Goal: Task Accomplishment & Management: Use online tool/utility

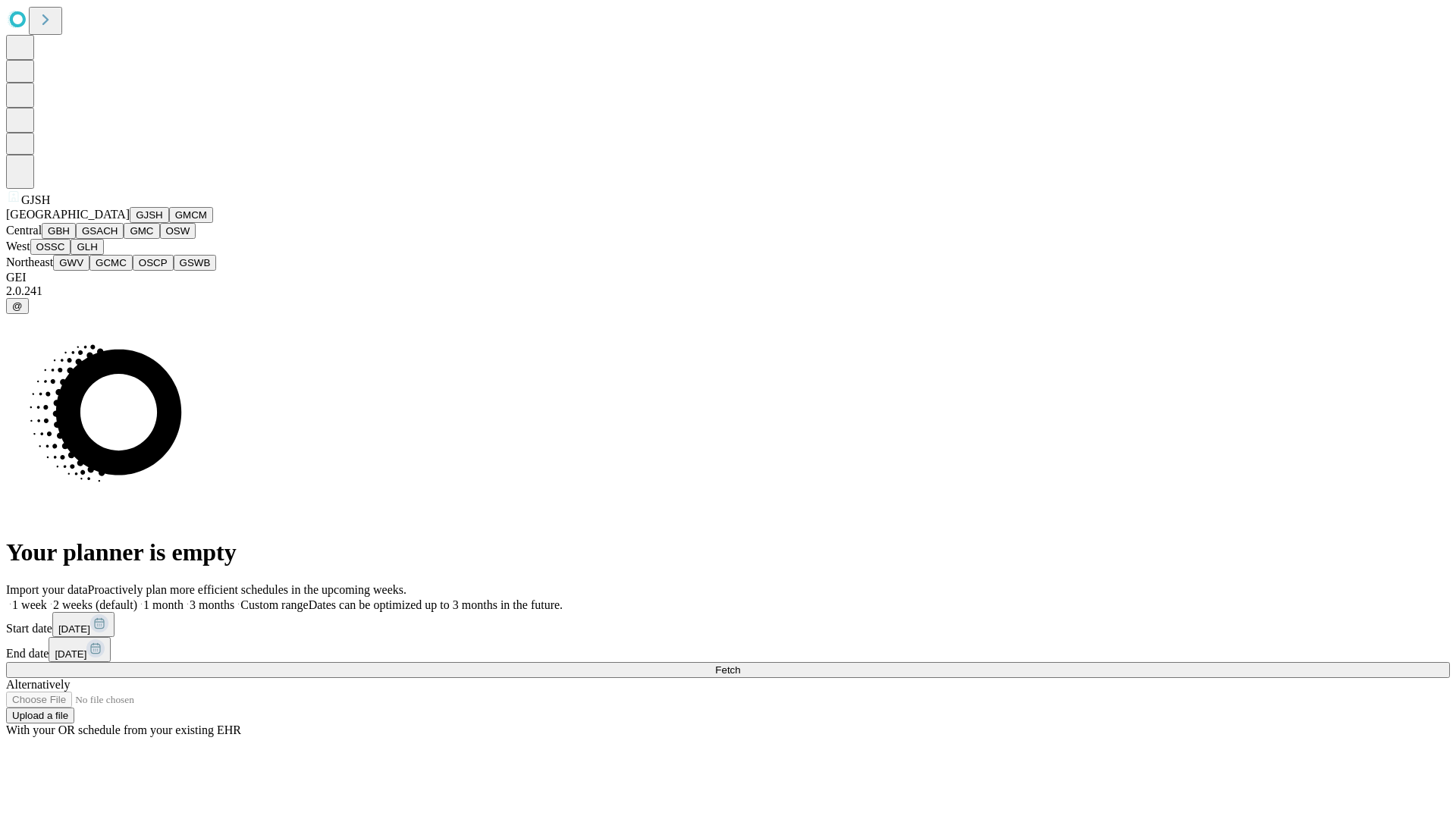
click at [130, 223] on button "GJSH" at bounding box center [150, 214] width 40 height 16
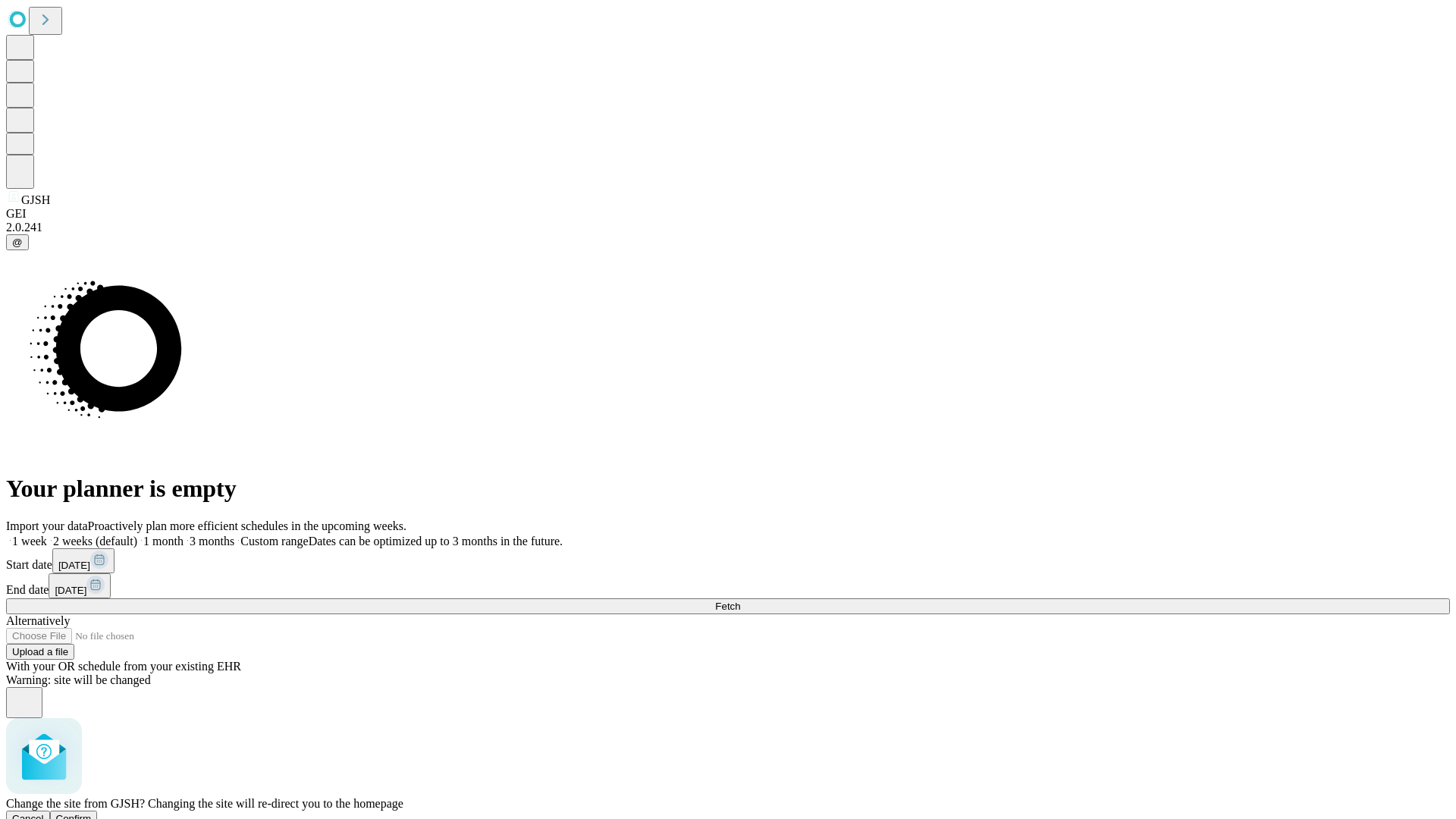
click at [92, 813] on span "Confirm" at bounding box center [73, 818] width 35 height 11
click at [137, 534] on label "2 weeks (default)" at bounding box center [92, 541] width 90 height 13
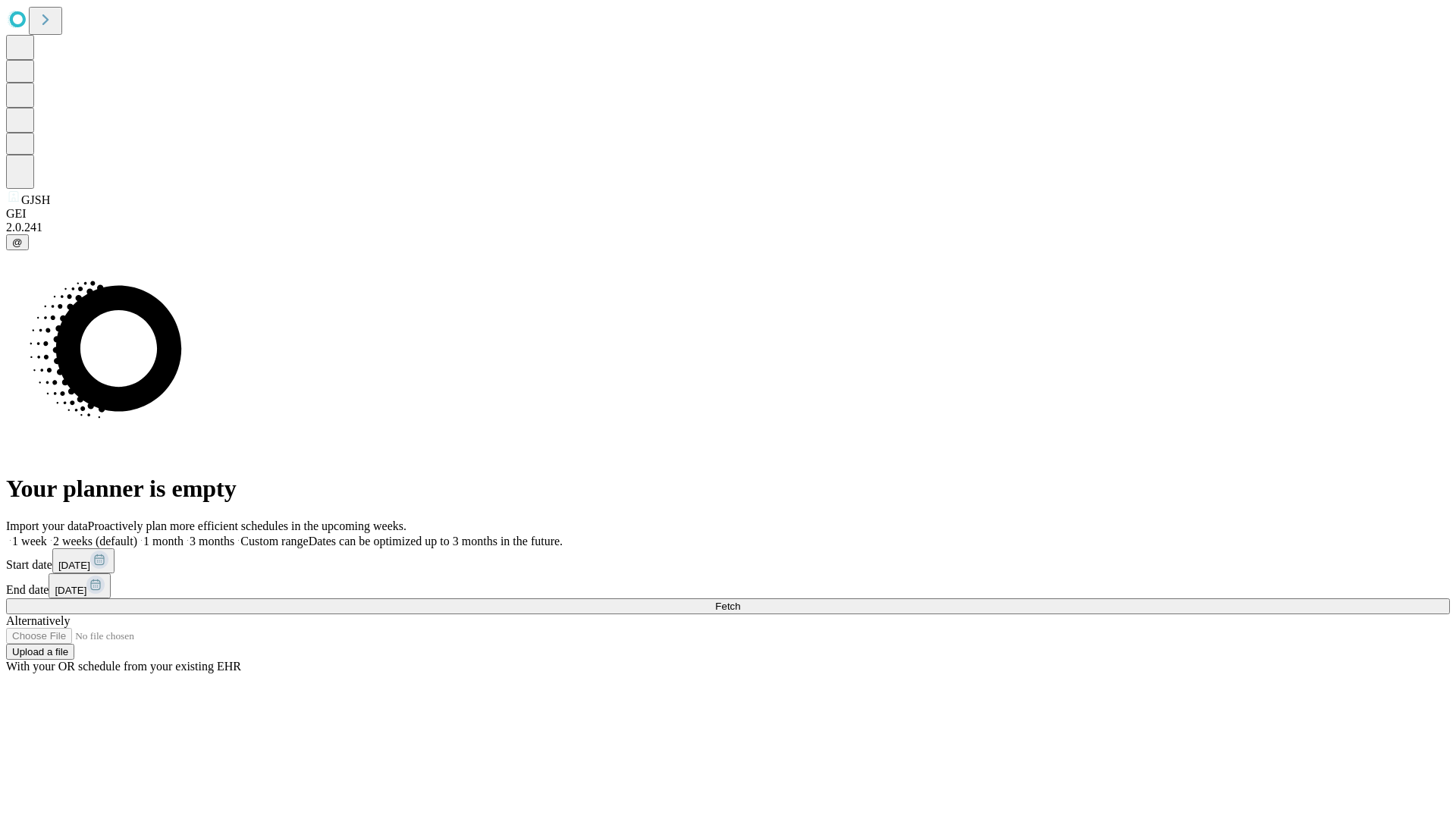
click at [740, 600] on span "Fetch" at bounding box center [727, 605] width 25 height 11
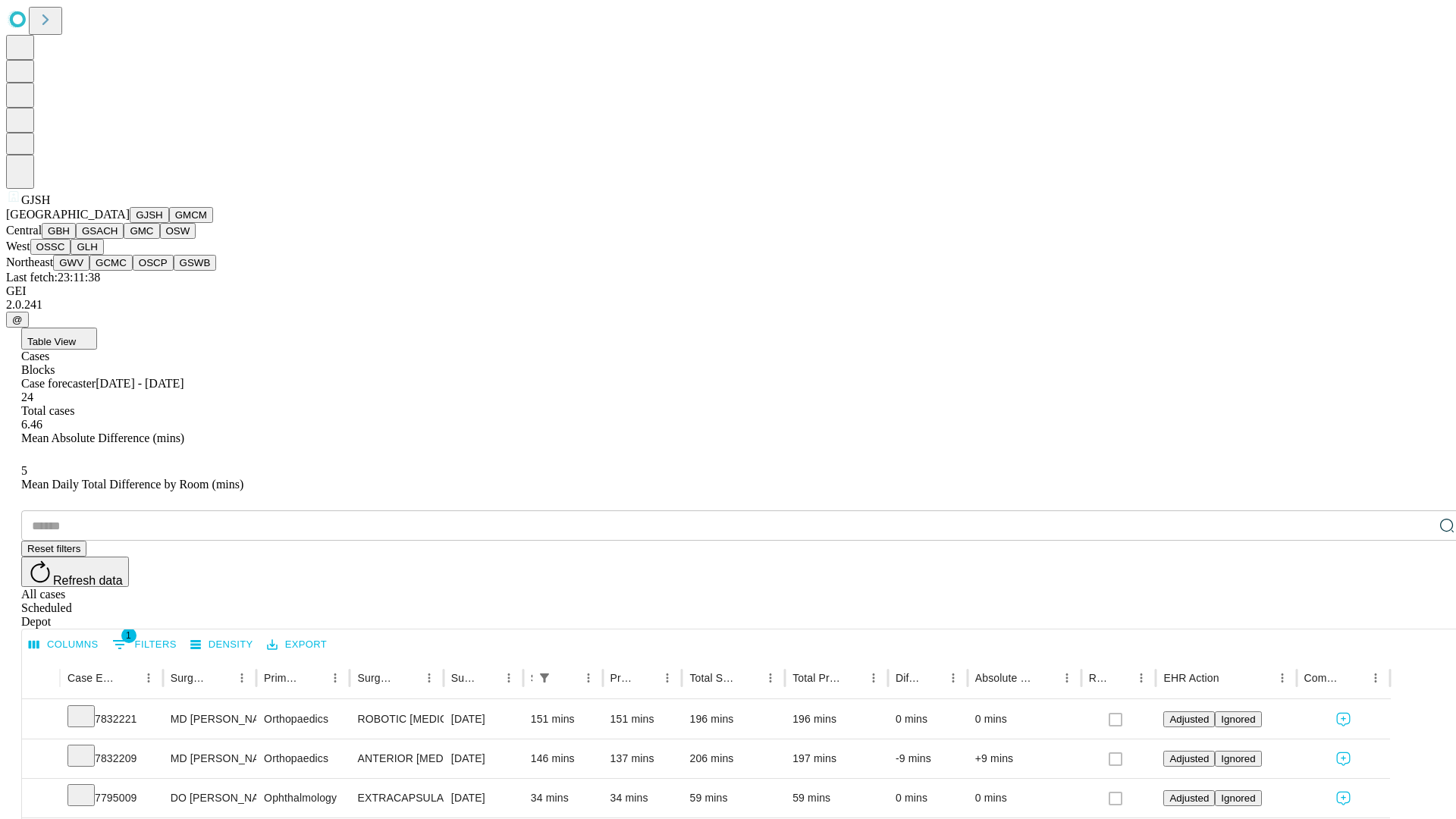
click at [169, 223] on button "GMCM" at bounding box center [191, 214] width 44 height 16
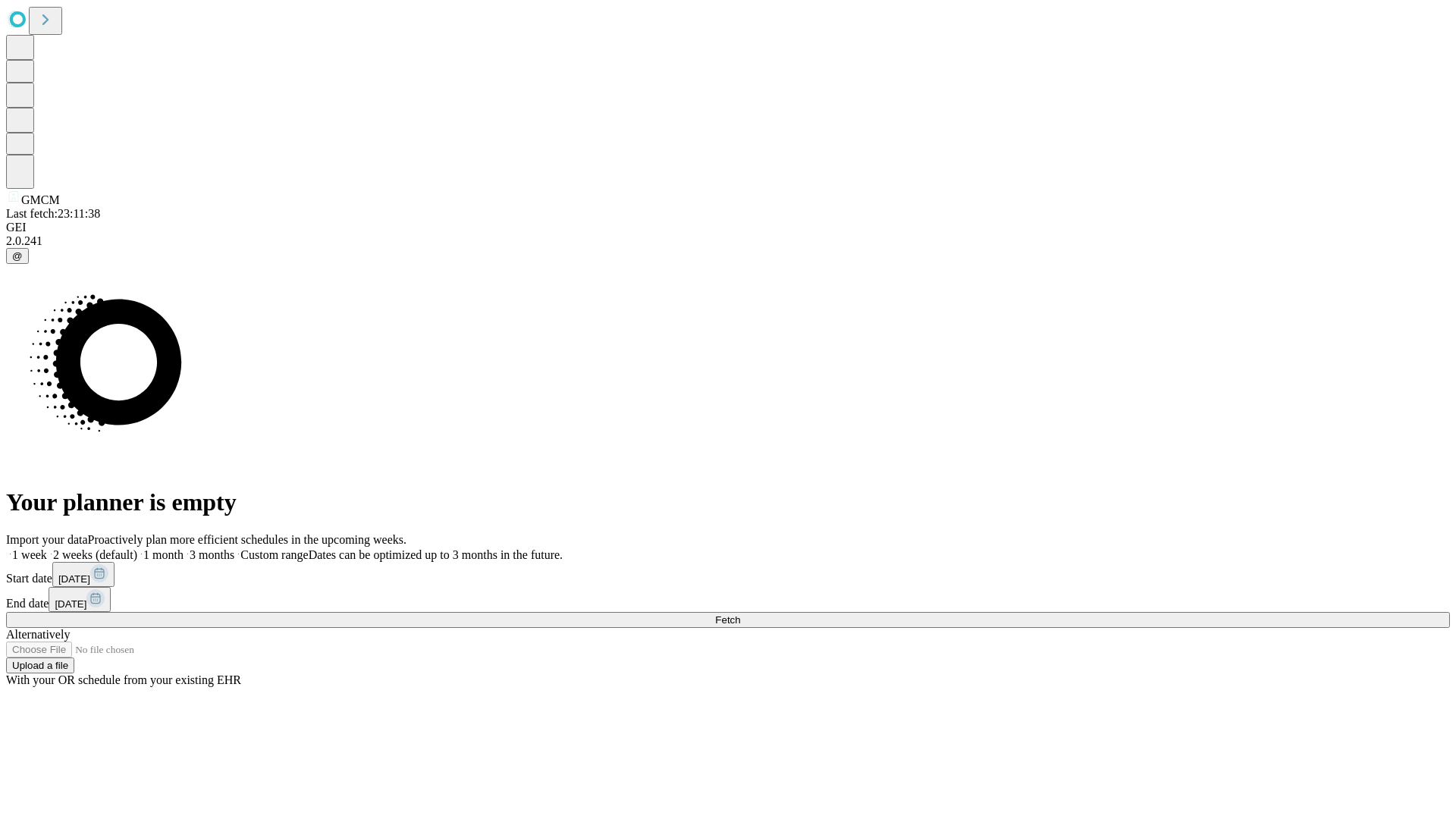
click at [137, 548] on label "2 weeks (default)" at bounding box center [92, 554] width 90 height 13
click at [740, 614] on span "Fetch" at bounding box center [727, 619] width 25 height 11
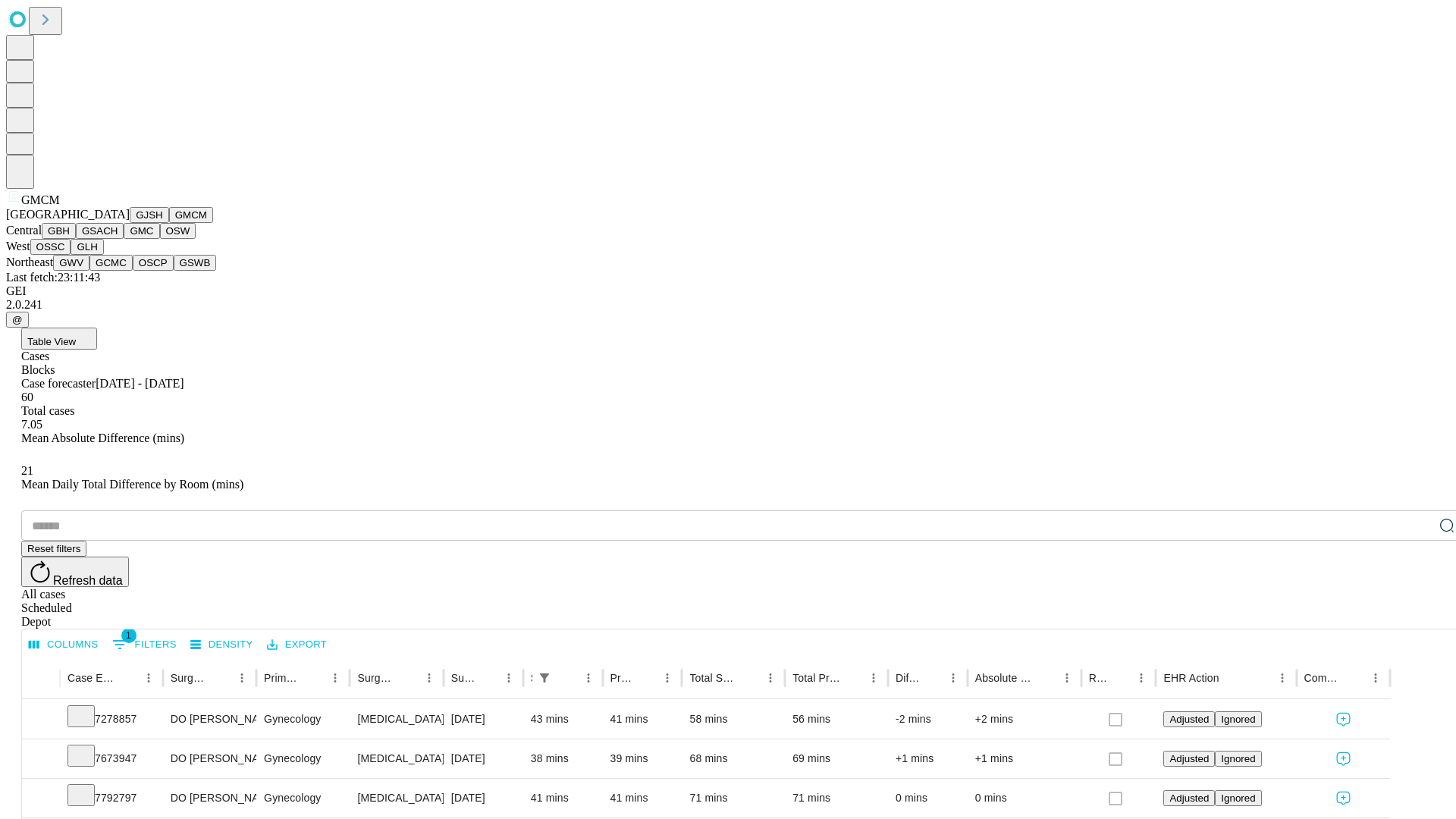
click at [76, 239] on button "GBH" at bounding box center [58, 231] width 34 height 16
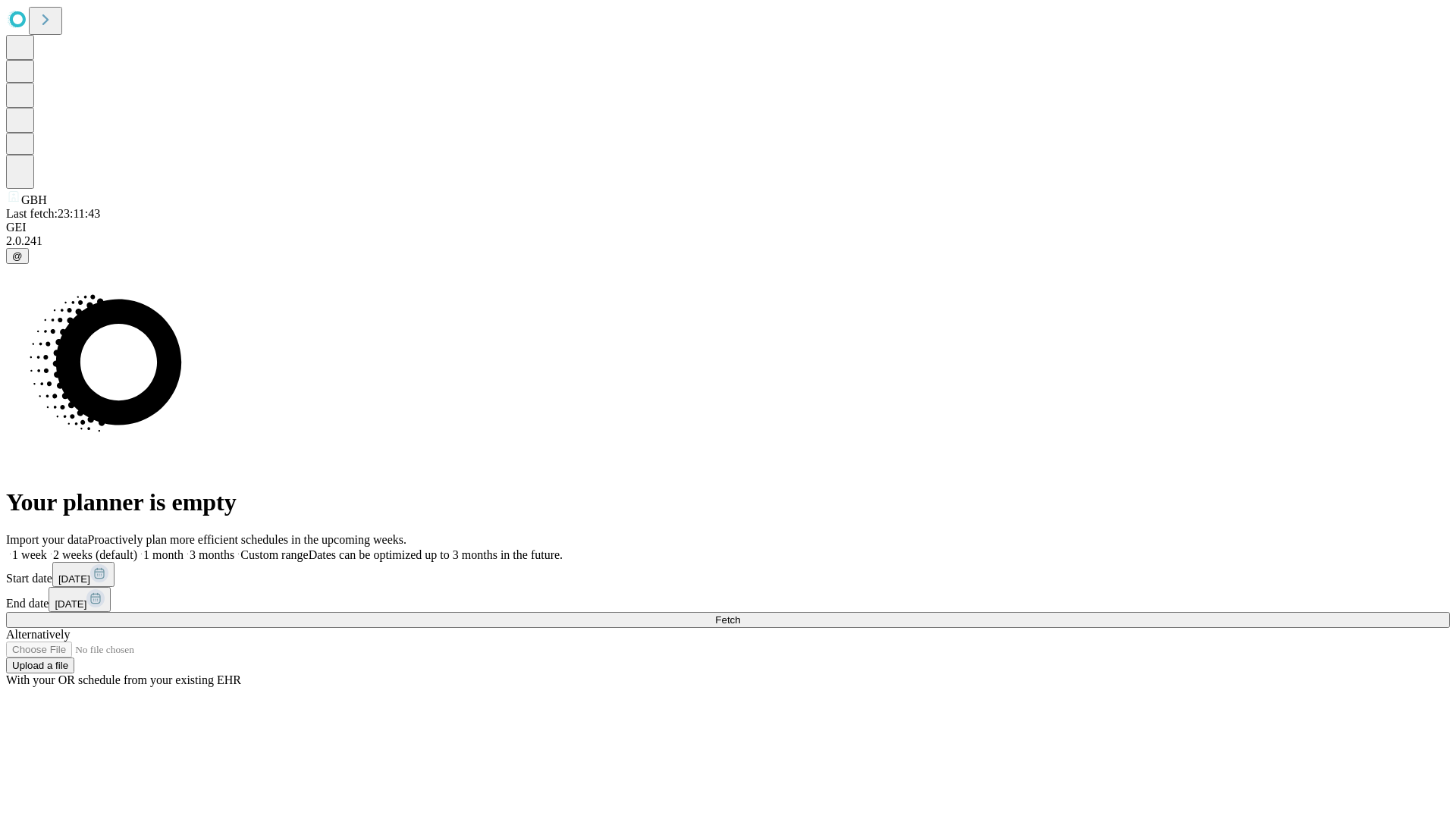
click at [137, 548] on label "2 weeks (default)" at bounding box center [92, 554] width 90 height 13
click at [740, 614] on span "Fetch" at bounding box center [727, 619] width 25 height 11
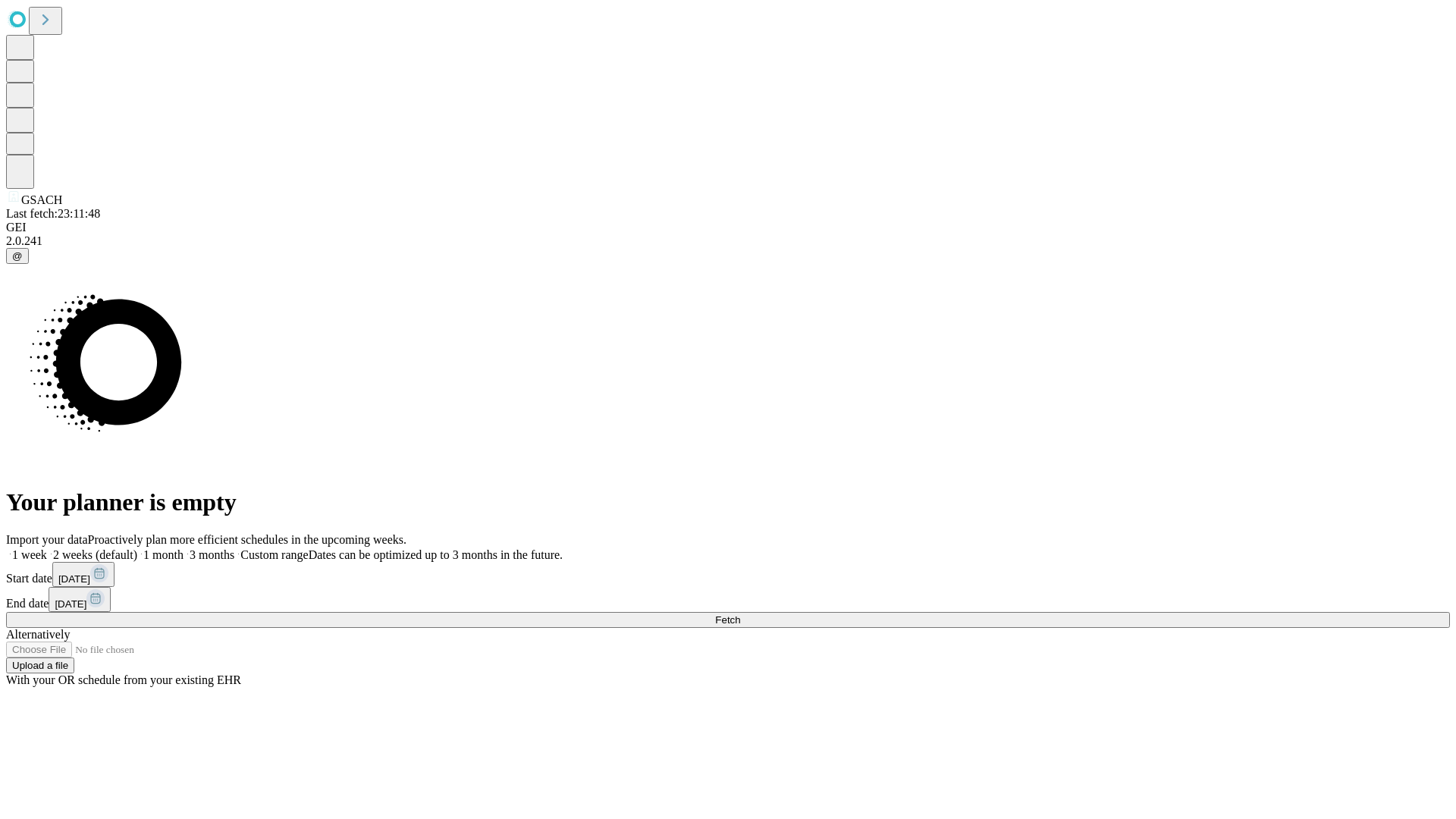
click at [137, 548] on label "2 weeks (default)" at bounding box center [92, 554] width 90 height 13
click at [740, 614] on span "Fetch" at bounding box center [727, 619] width 25 height 11
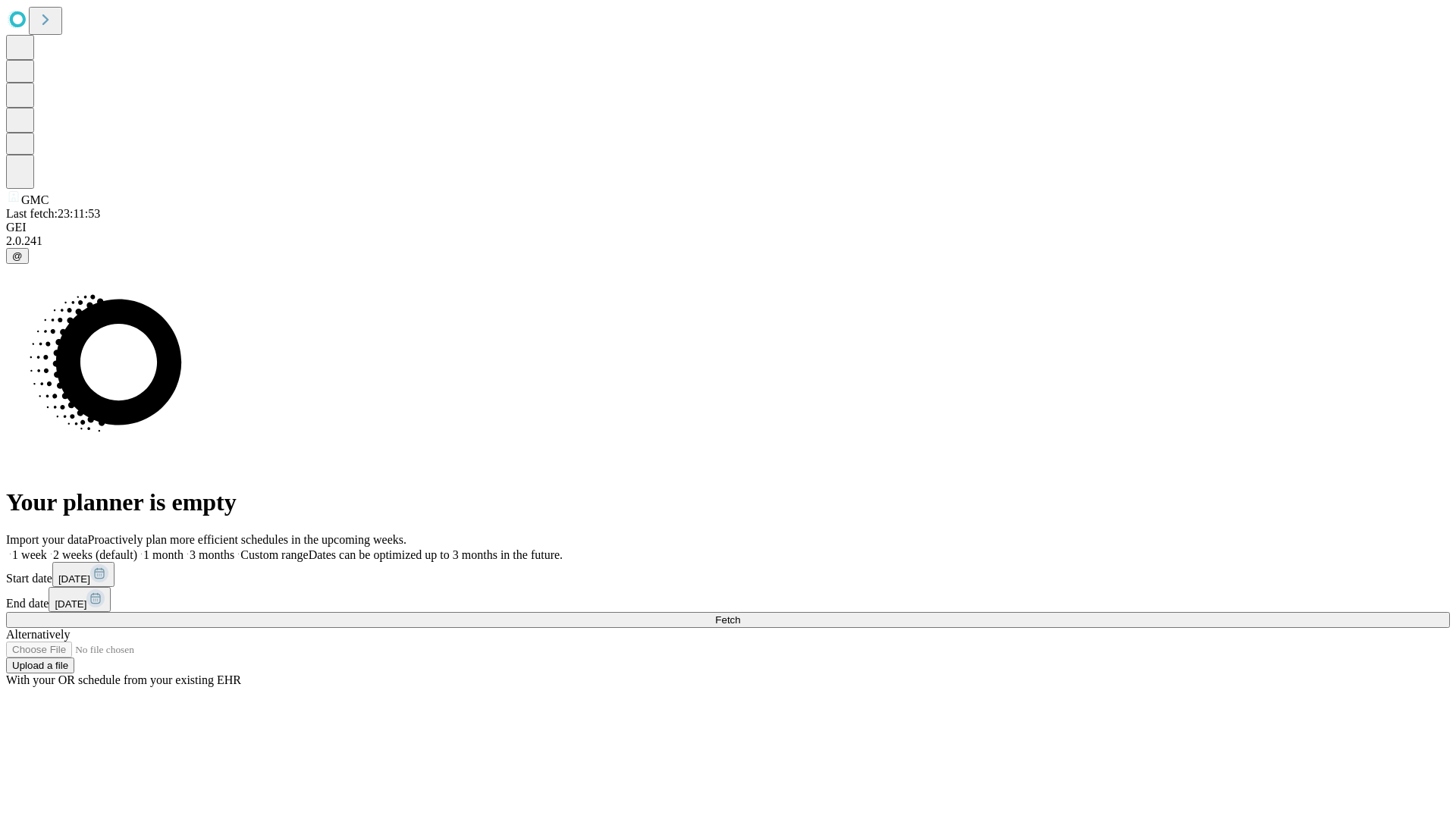
click at [740, 614] on span "Fetch" at bounding box center [727, 619] width 25 height 11
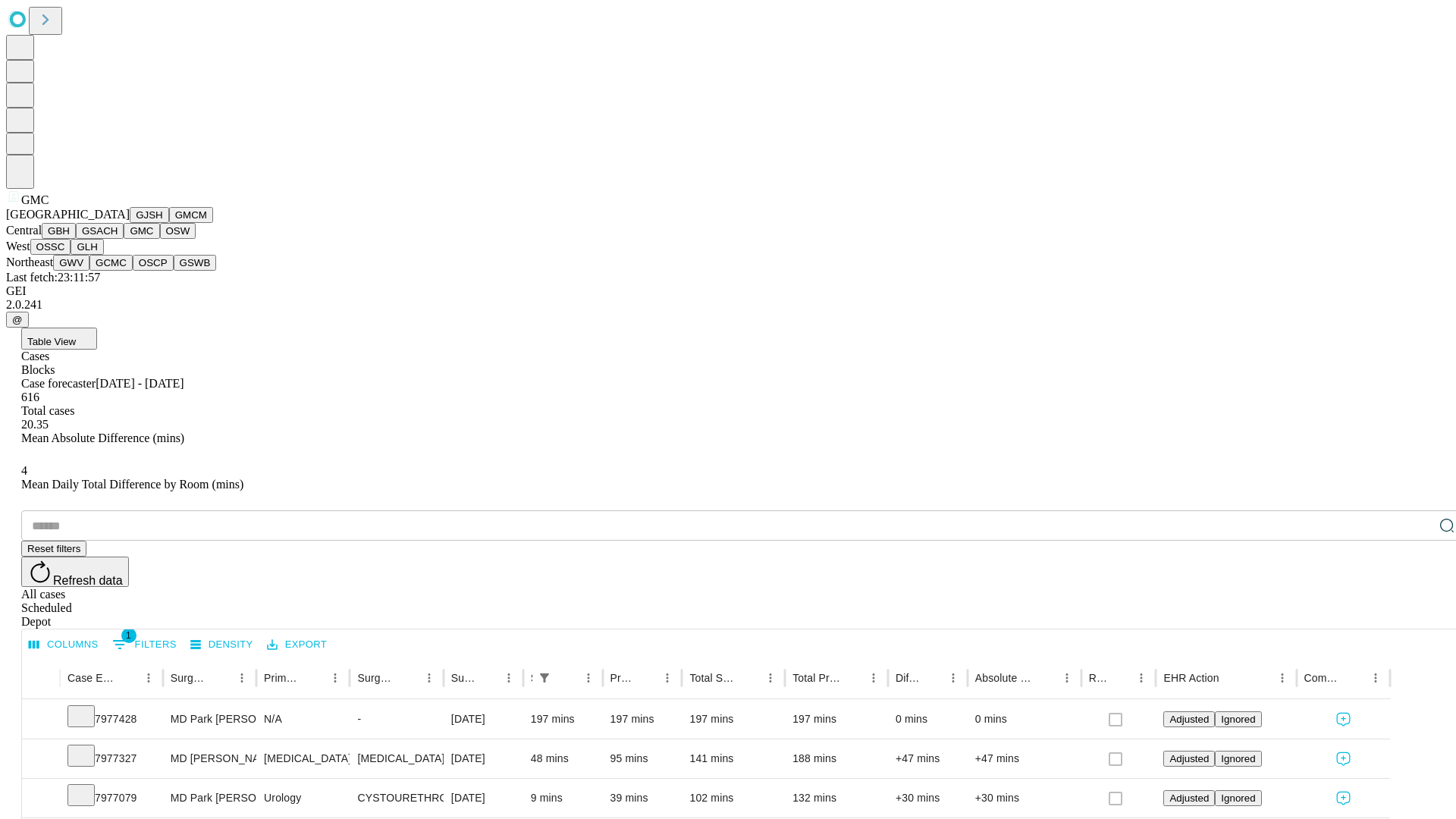
click at [160, 239] on button "OSW" at bounding box center [178, 231] width 36 height 16
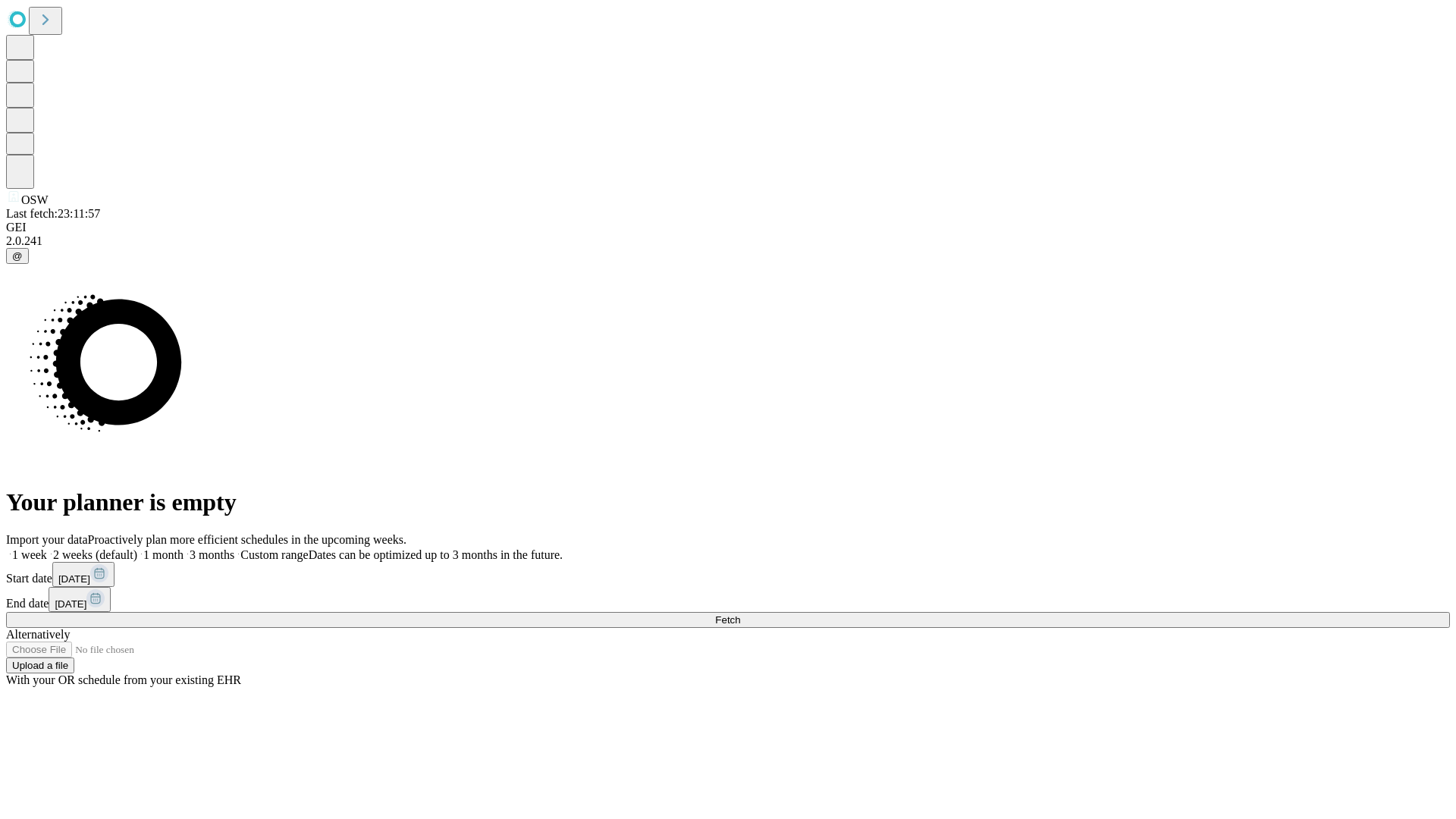
click at [137, 548] on label "2 weeks (default)" at bounding box center [92, 554] width 90 height 13
click at [740, 614] on span "Fetch" at bounding box center [727, 619] width 25 height 11
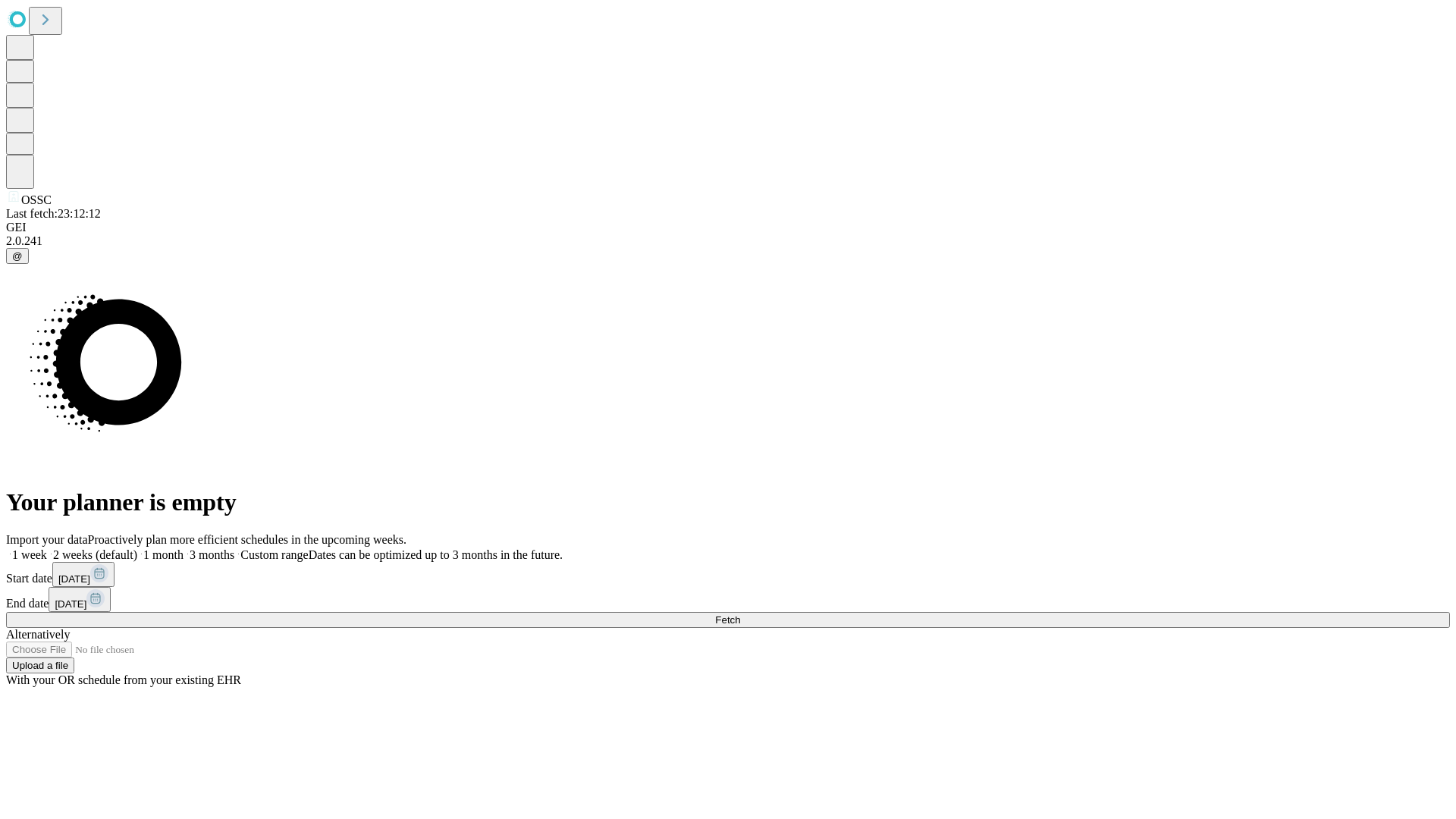
click at [137, 548] on label "2 weeks (default)" at bounding box center [92, 554] width 90 height 13
click at [740, 614] on span "Fetch" at bounding box center [727, 619] width 25 height 11
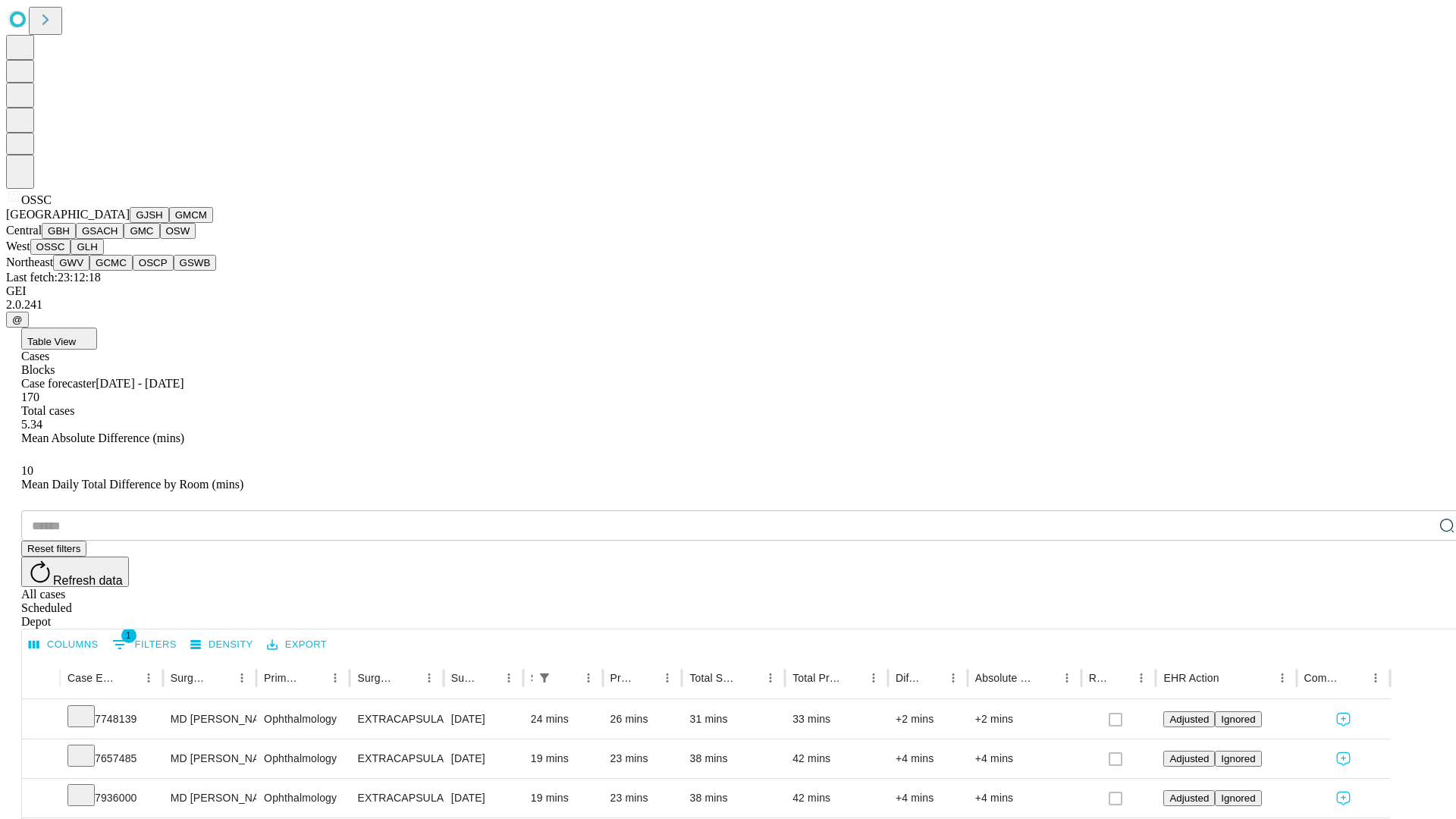
click at [103, 255] on button "GLH" at bounding box center [87, 246] width 33 height 16
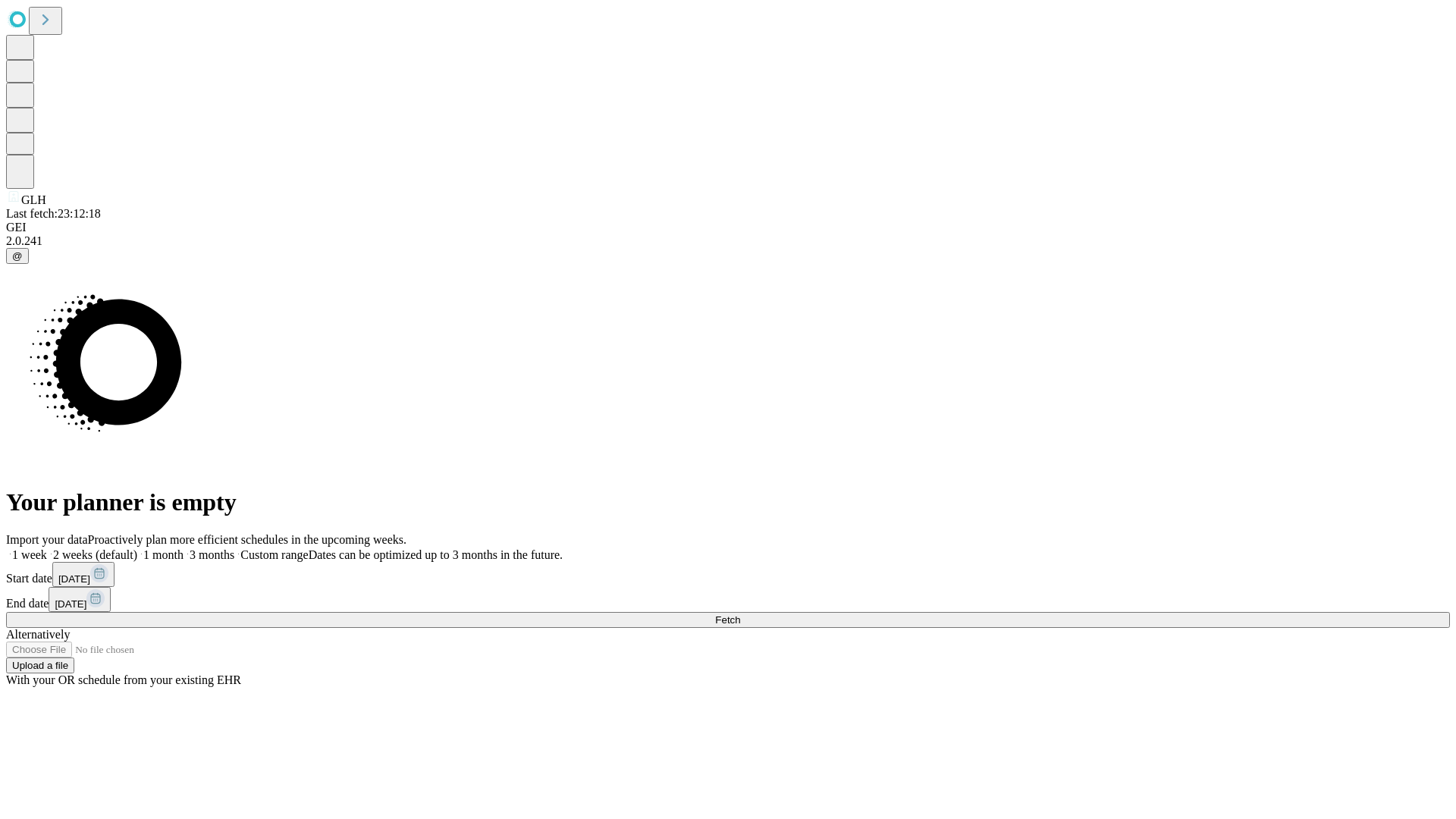
click at [137, 548] on label "2 weeks (default)" at bounding box center [92, 554] width 90 height 13
click at [740, 614] on span "Fetch" at bounding box center [727, 619] width 25 height 11
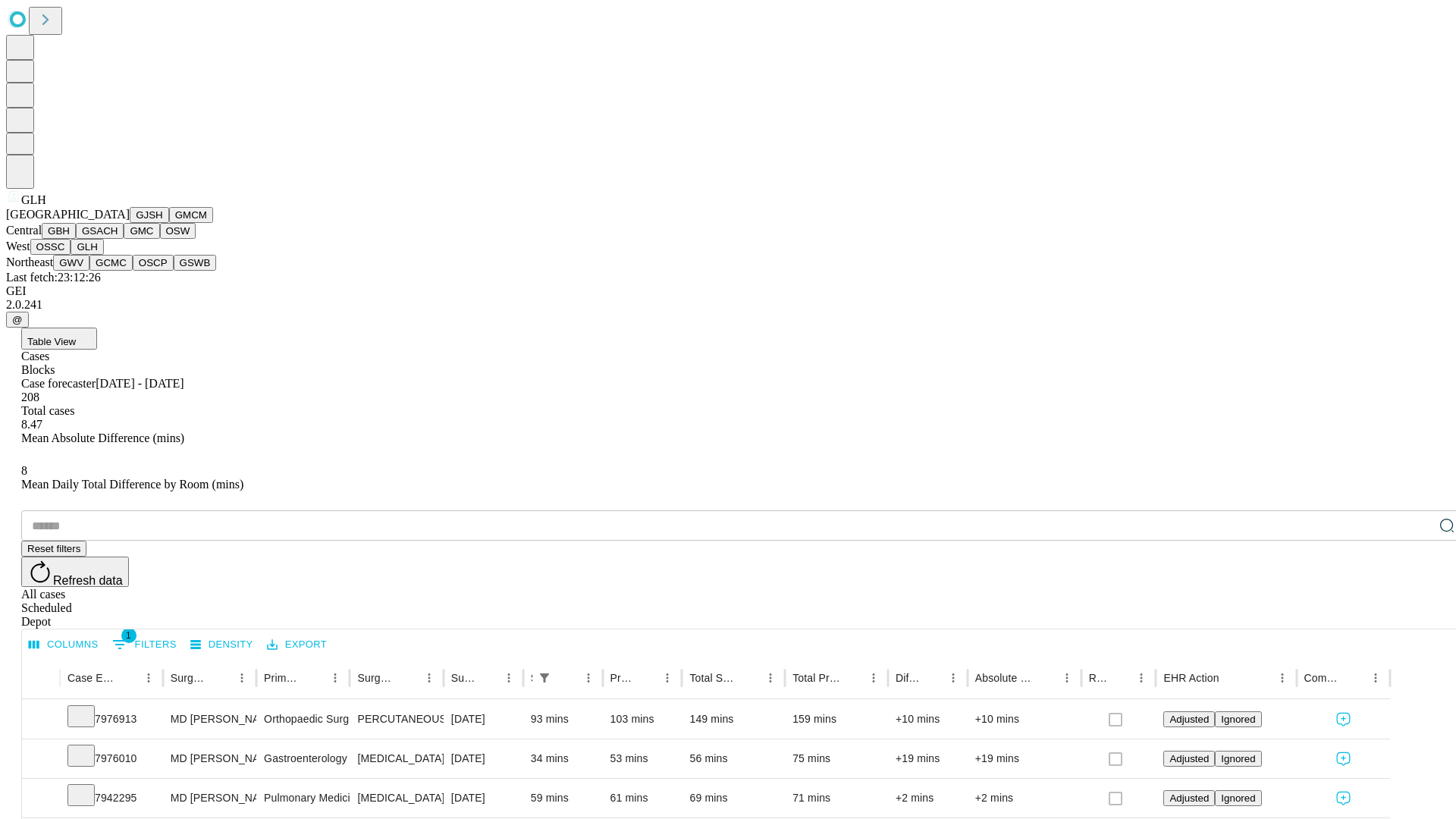
click at [89, 271] on button "GWV" at bounding box center [71, 263] width 36 height 16
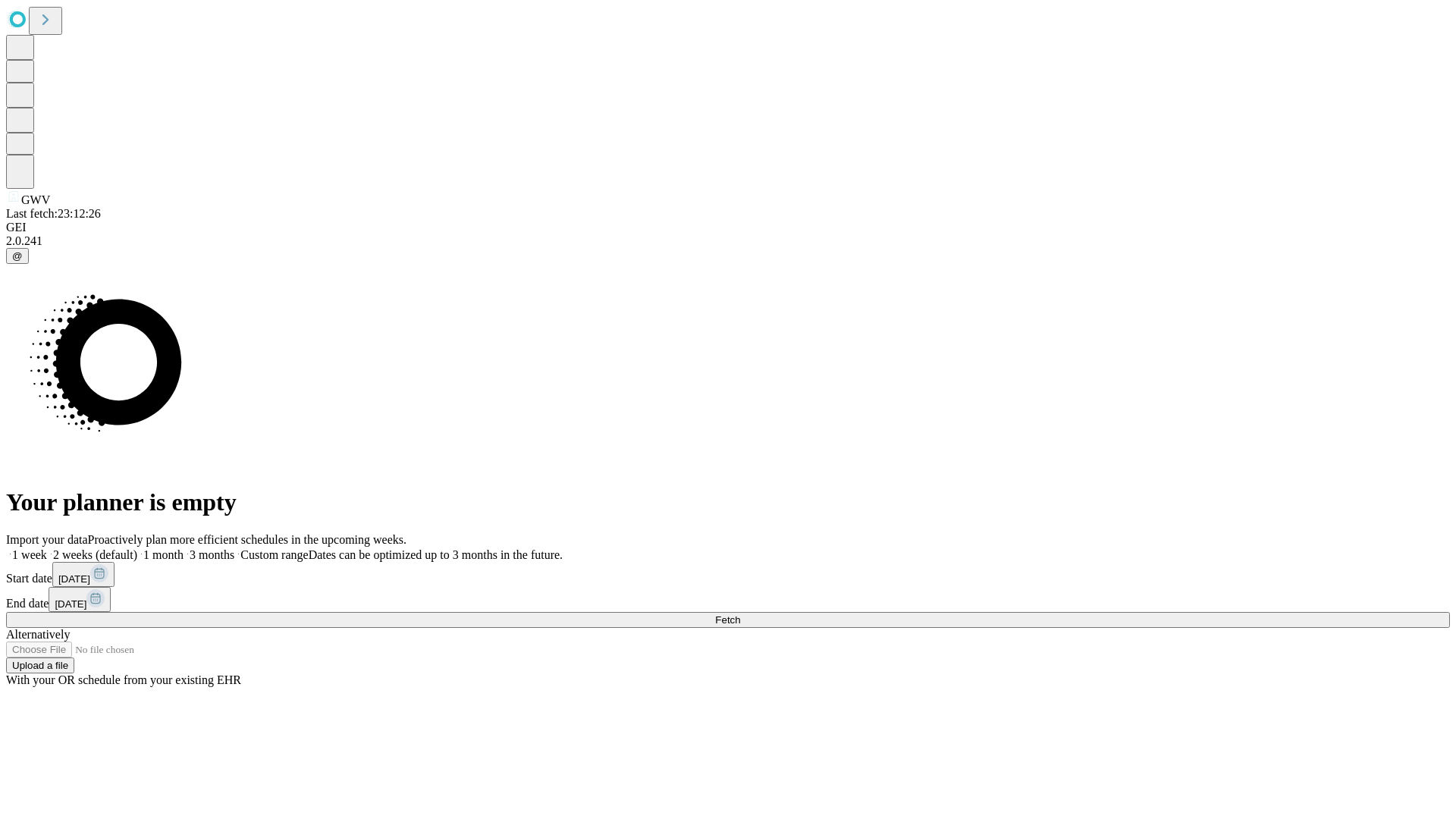
click at [137, 548] on label "2 weeks (default)" at bounding box center [92, 554] width 90 height 13
click at [740, 614] on span "Fetch" at bounding box center [727, 619] width 25 height 11
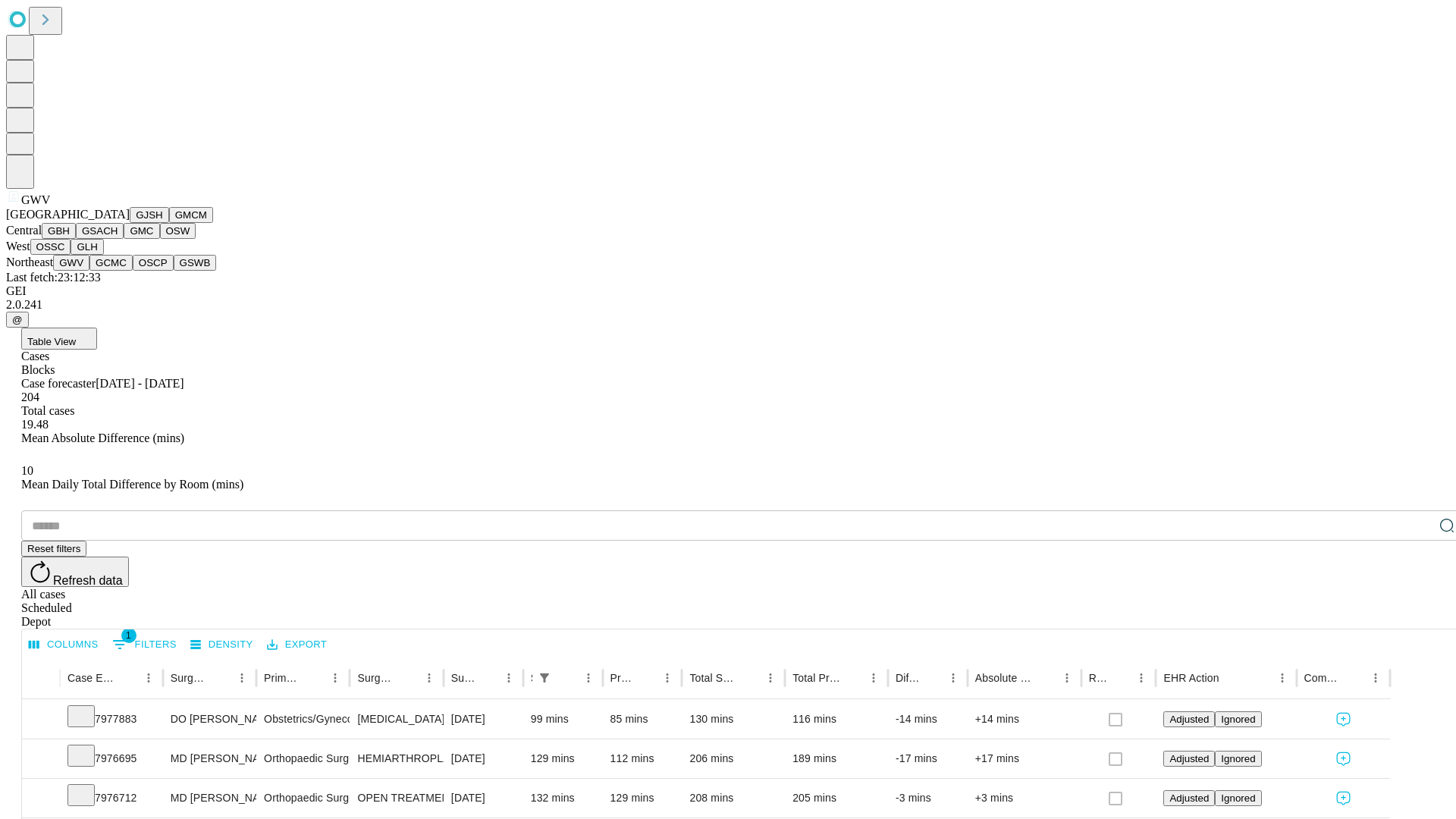
click at [118, 271] on button "GCMC" at bounding box center [111, 263] width 43 height 16
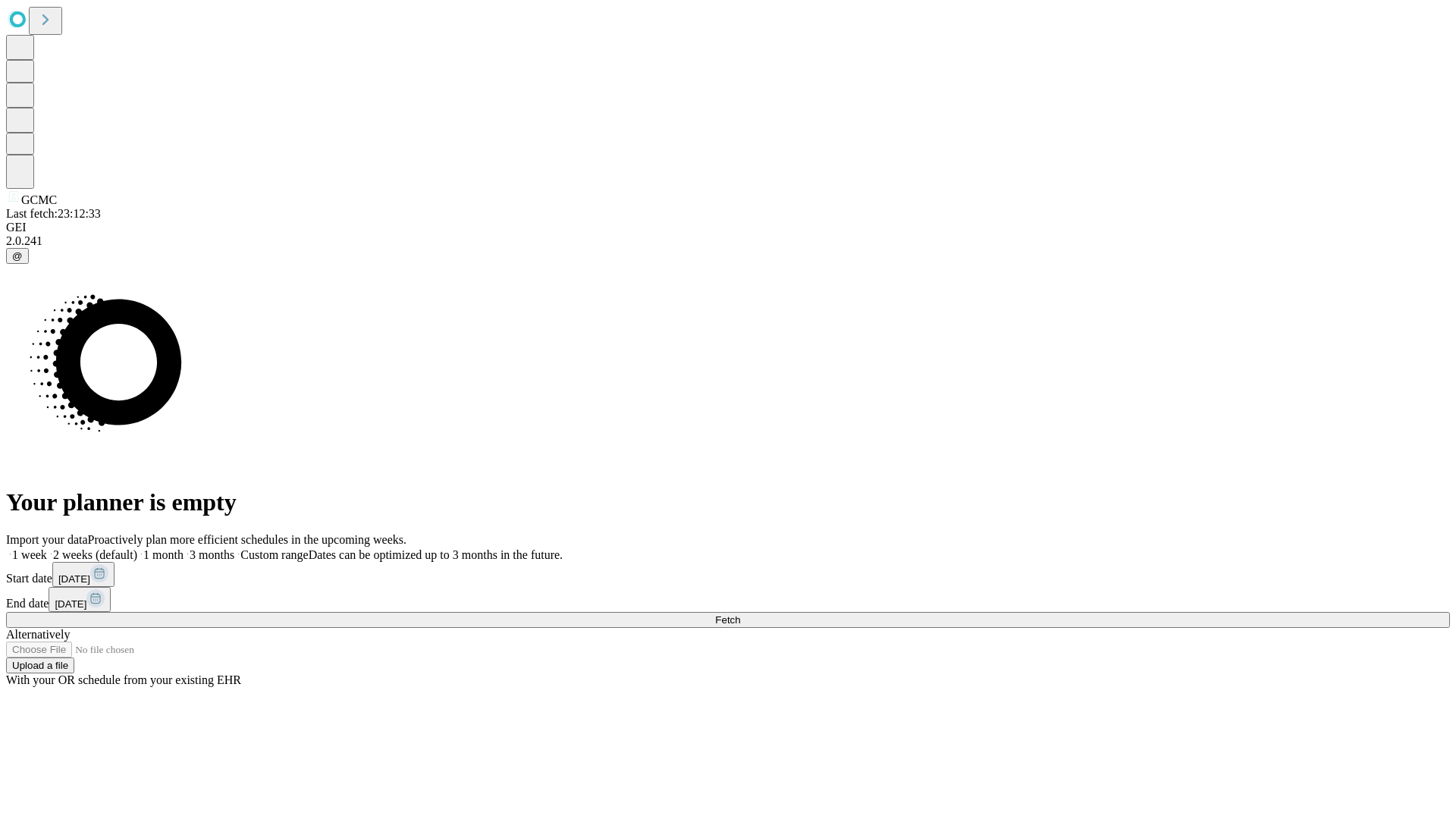
click at [137, 548] on label "2 weeks (default)" at bounding box center [92, 554] width 90 height 13
click at [740, 614] on span "Fetch" at bounding box center [727, 619] width 25 height 11
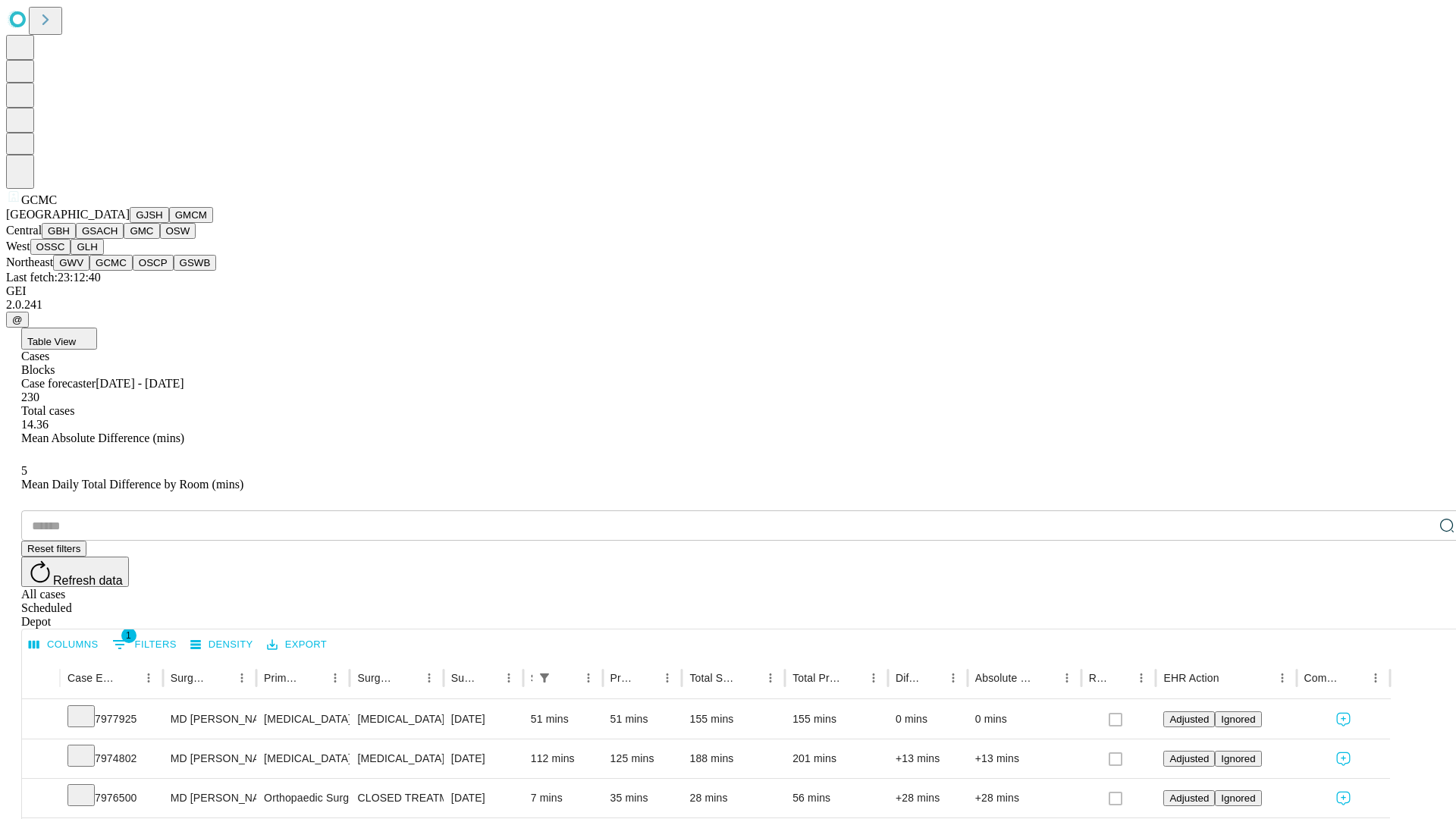
click at [132, 271] on button "OSCP" at bounding box center [152, 263] width 41 height 16
